Goal: Information Seeking & Learning: Check status

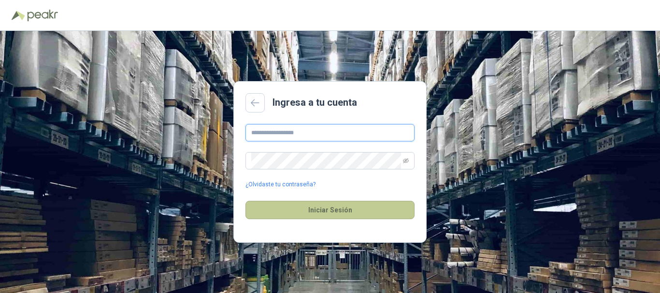
type input "**********"
click at [303, 206] on button "Iniciar Sesión" at bounding box center [329, 210] width 169 height 18
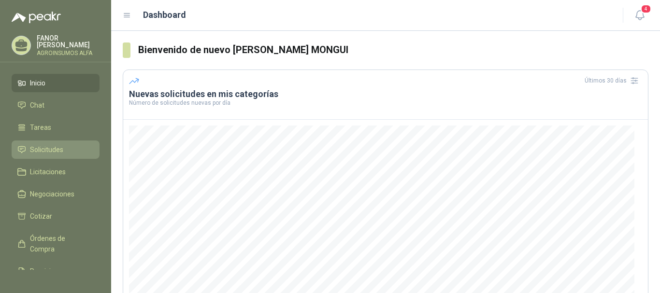
click at [41, 147] on span "Solicitudes" at bounding box center [46, 149] width 33 height 11
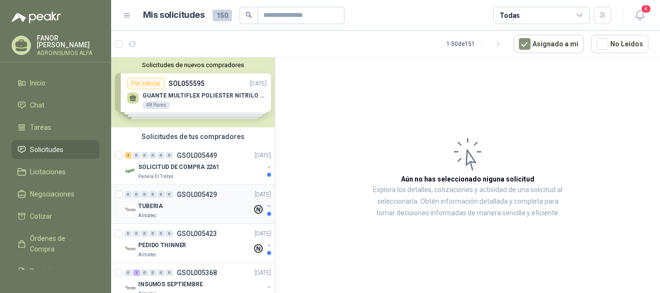
click at [172, 198] on div "0 0 0 0 0 0 GSOL005429 [DATE]" at bounding box center [199, 195] width 148 height 12
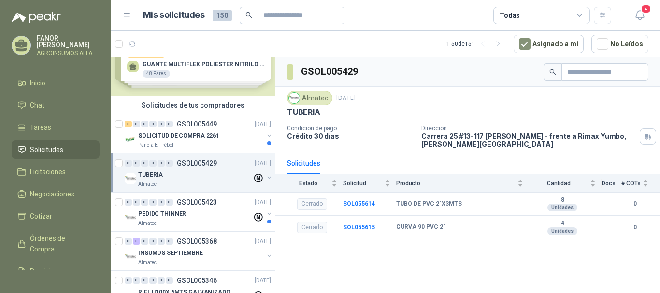
scroll to position [48, 0]
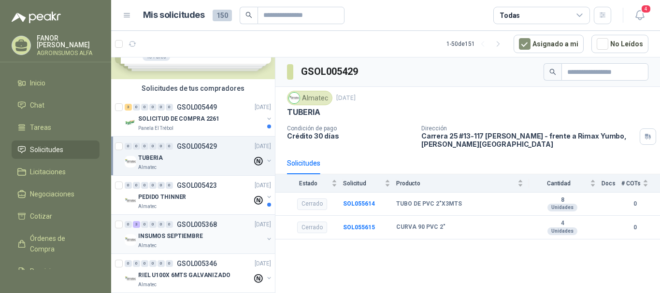
click at [179, 239] on p "INSUMOS SEPTIEMBRE" at bounding box center [170, 236] width 65 height 9
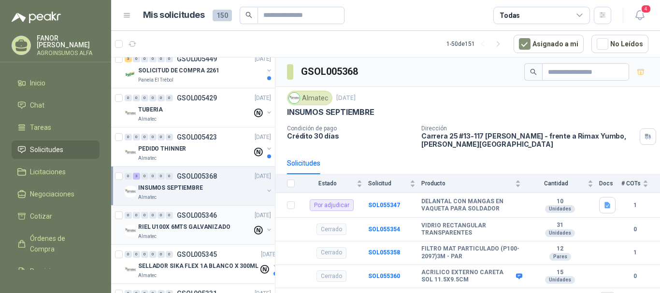
scroll to position [145, 0]
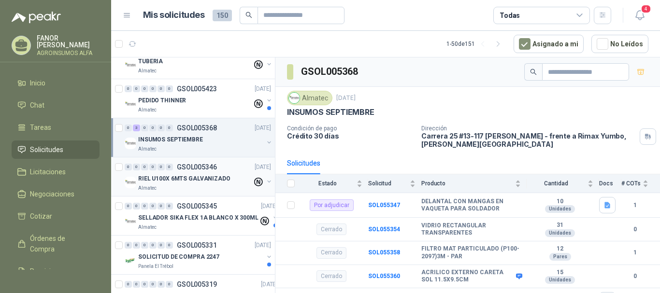
click at [180, 174] on p "RIEL U100X 6MTS GALVANIZADO" at bounding box center [184, 178] width 92 height 9
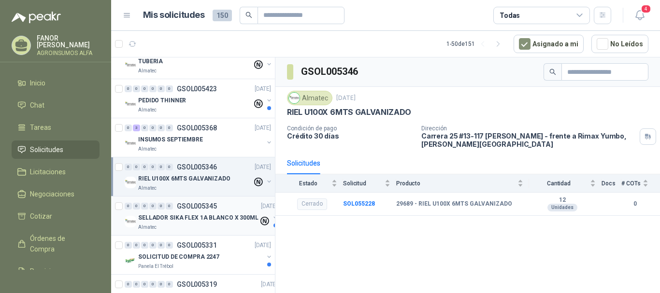
click at [178, 227] on div "Almatec" at bounding box center [198, 228] width 120 height 8
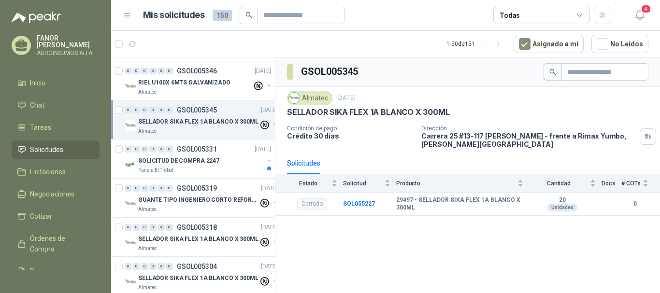
scroll to position [242, 0]
click at [188, 199] on p "GUANTE TIPO INGENIERO CORTO REFORZADO" at bounding box center [198, 199] width 120 height 9
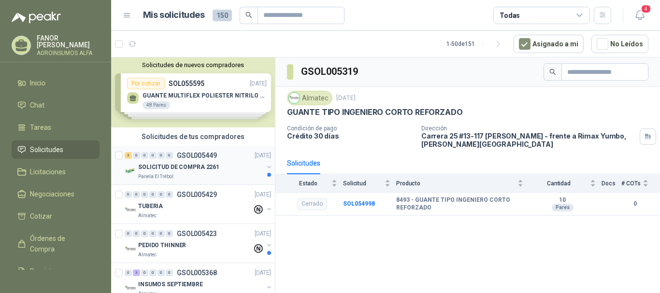
click at [174, 161] on div "SOLICITUD DE COMPRA 2261" at bounding box center [200, 167] width 125 height 12
